Goal: Task Accomplishment & Management: Use online tool/utility

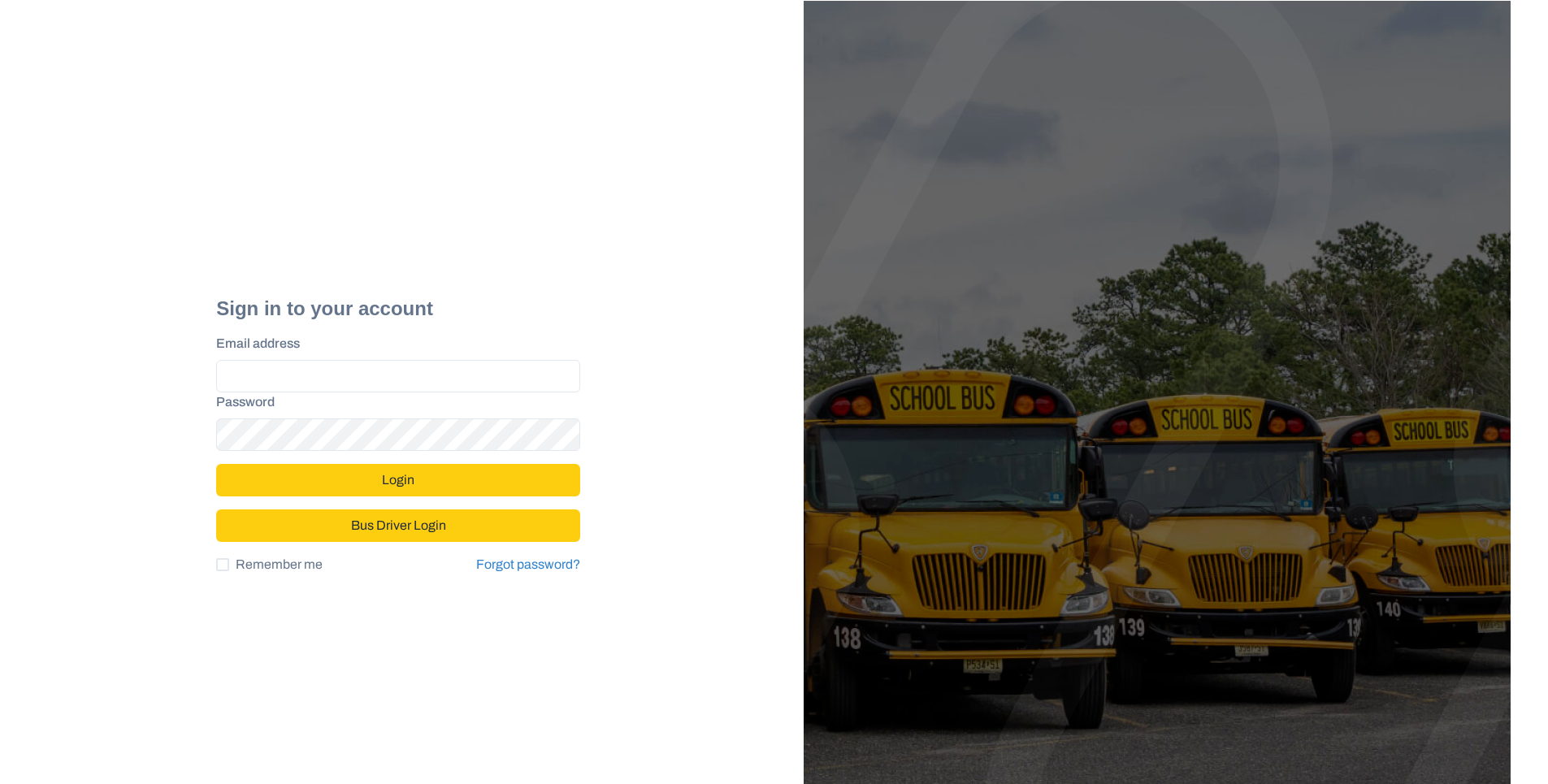
type input "**********"
click at [364, 478] on button "Login" at bounding box center [397, 480] width 364 height 32
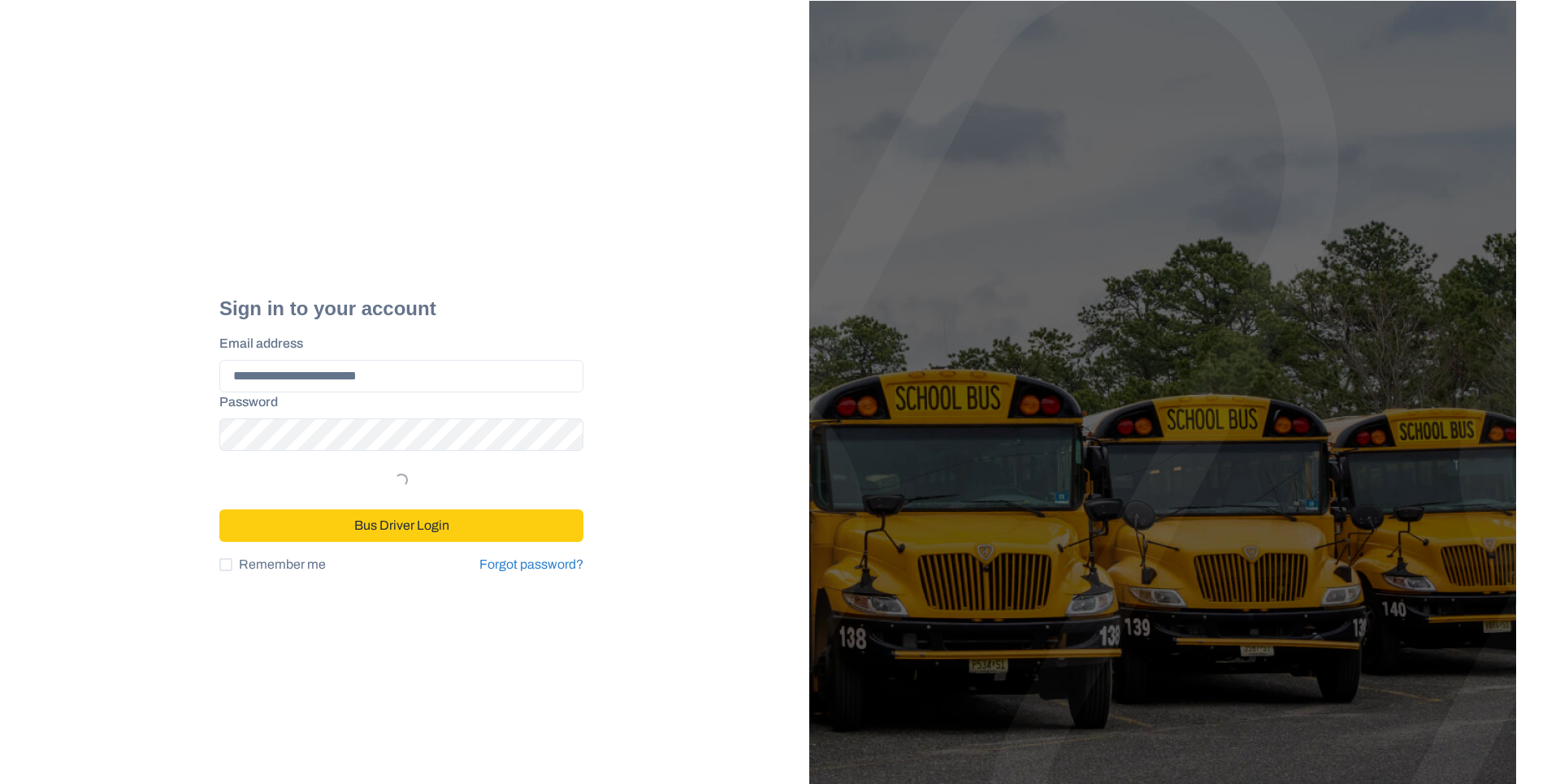
select select "*"
select select "****"
